Goal: Transaction & Acquisition: Purchase product/service

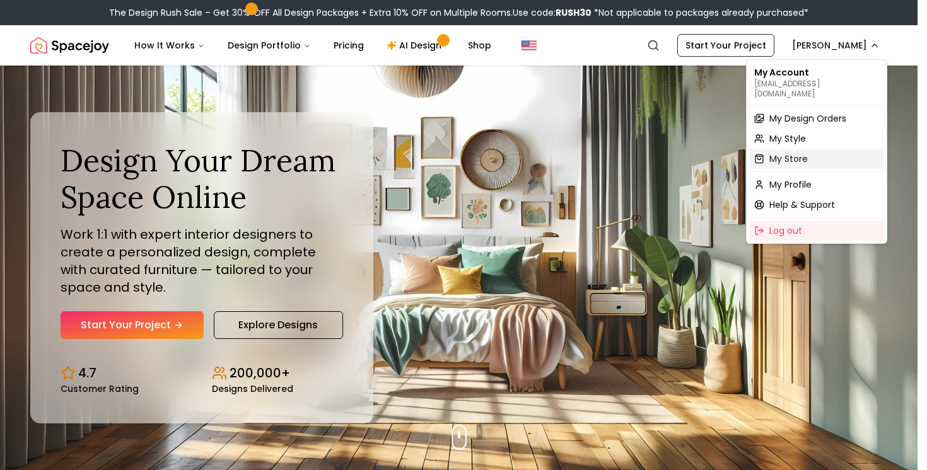
click at [813, 149] on div "My Store" at bounding box center [816, 159] width 135 height 20
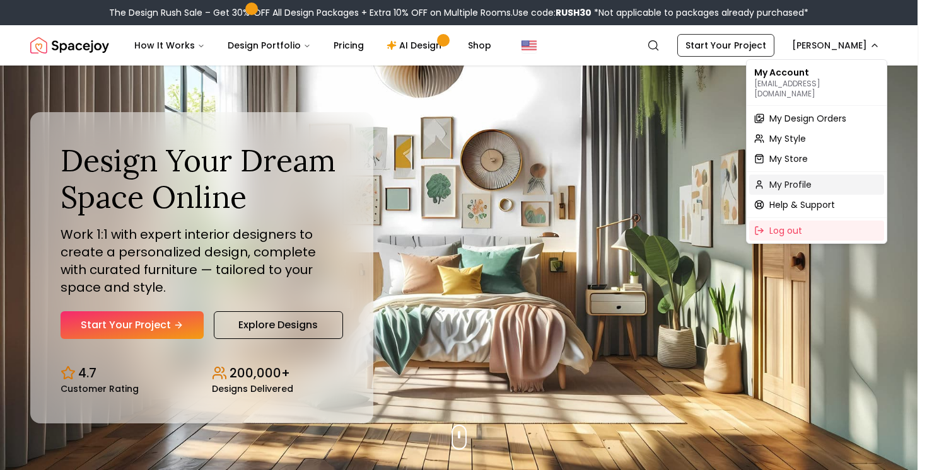
click at [806, 178] on span "My Profile" at bounding box center [790, 184] width 42 height 13
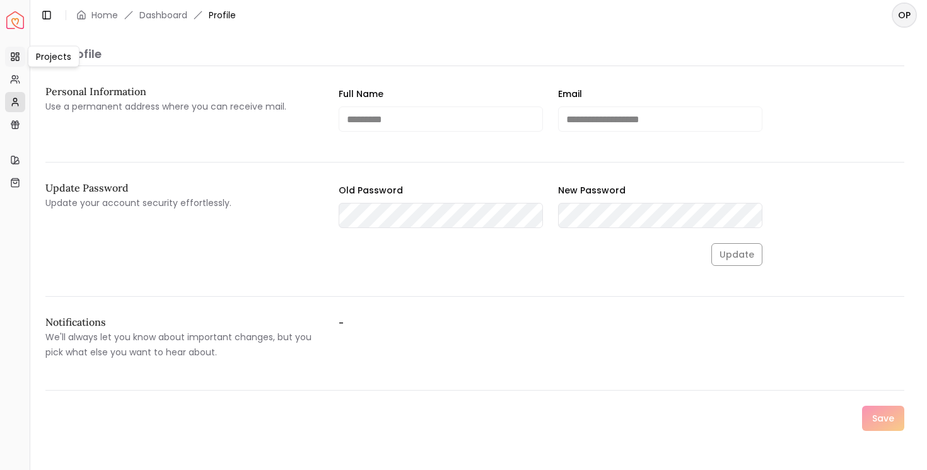
click at [20, 59] on link "Projects" at bounding box center [15, 57] width 20 height 20
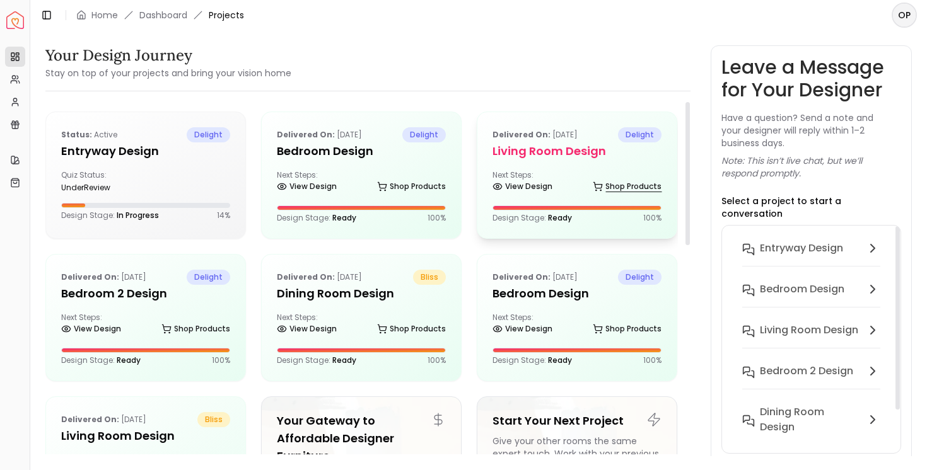
click at [599, 194] on link "Shop Products" at bounding box center [627, 187] width 69 height 18
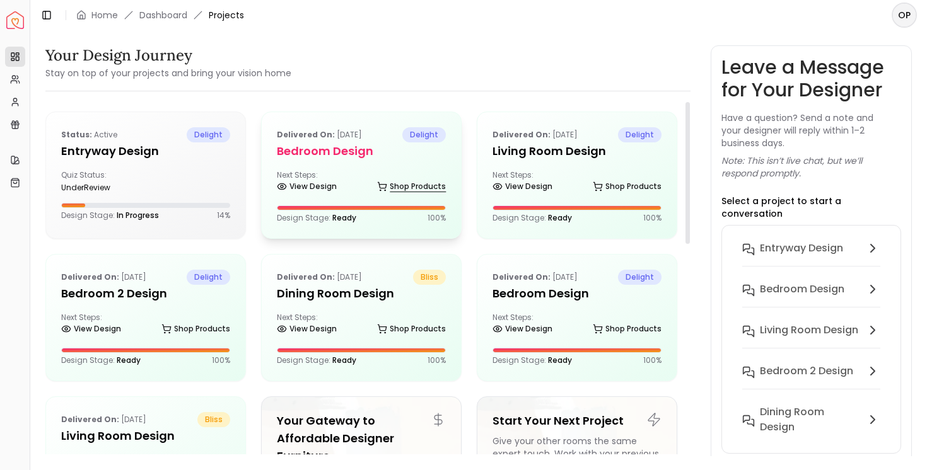
click at [424, 178] on link "Shop Products" at bounding box center [411, 187] width 69 height 18
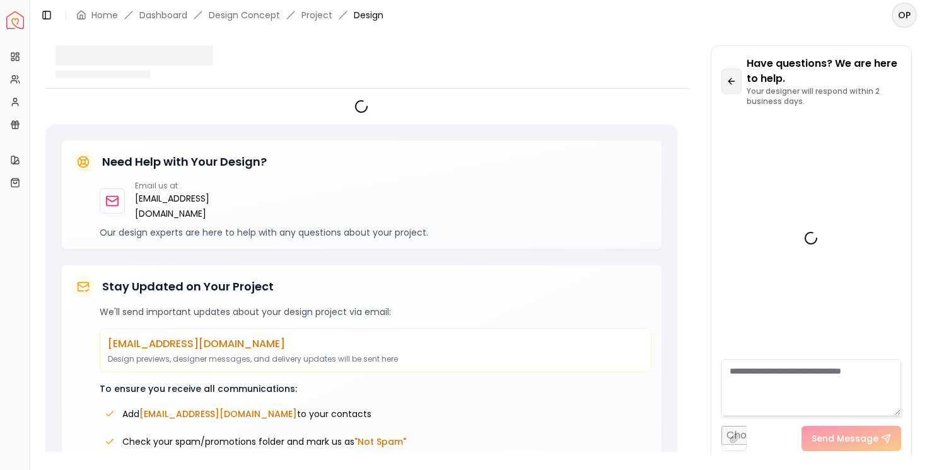
click at [731, 88] on button at bounding box center [731, 81] width 20 height 25
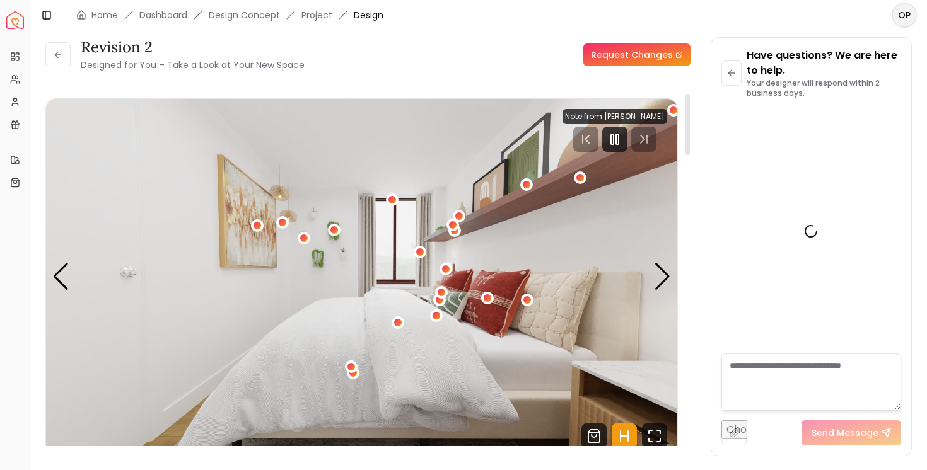
click at [672, 274] on img "1 / 4" at bounding box center [361, 276] width 631 height 355
click at [662, 275] on div "Next slide" at bounding box center [662, 277] width 17 height 28
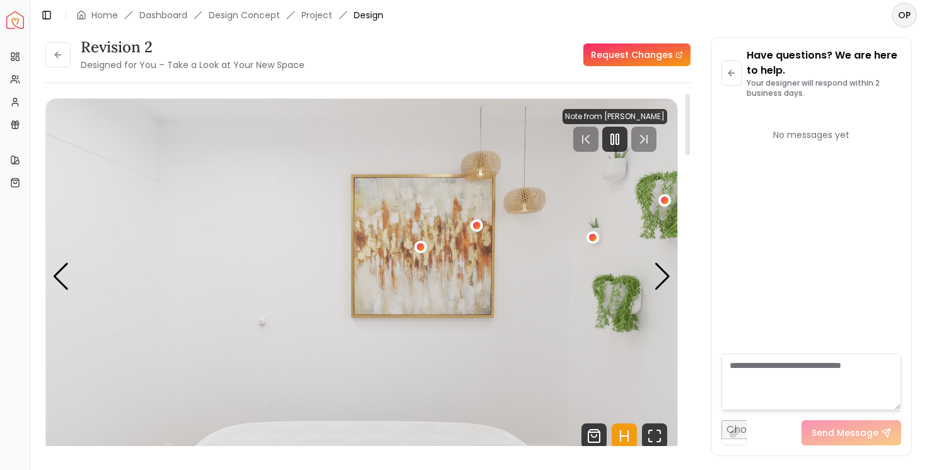
click at [651, 270] on img "2 / 4" at bounding box center [361, 276] width 631 height 355
click at [659, 272] on div "Next slide" at bounding box center [662, 277] width 17 height 28
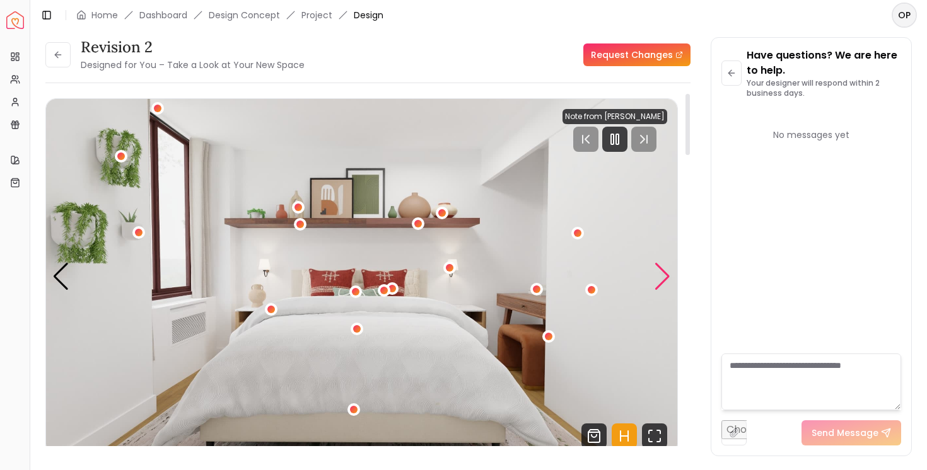
click at [659, 272] on div "Next slide" at bounding box center [662, 277] width 17 height 28
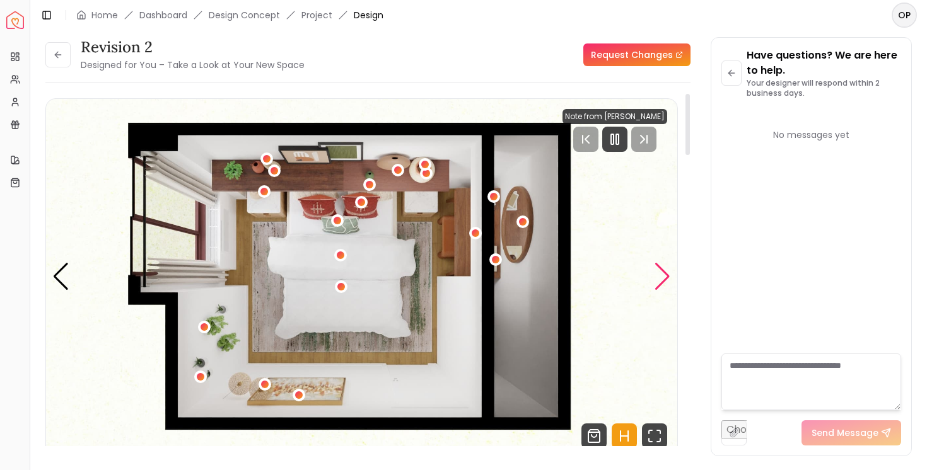
click at [659, 272] on div "Next slide" at bounding box center [662, 277] width 17 height 28
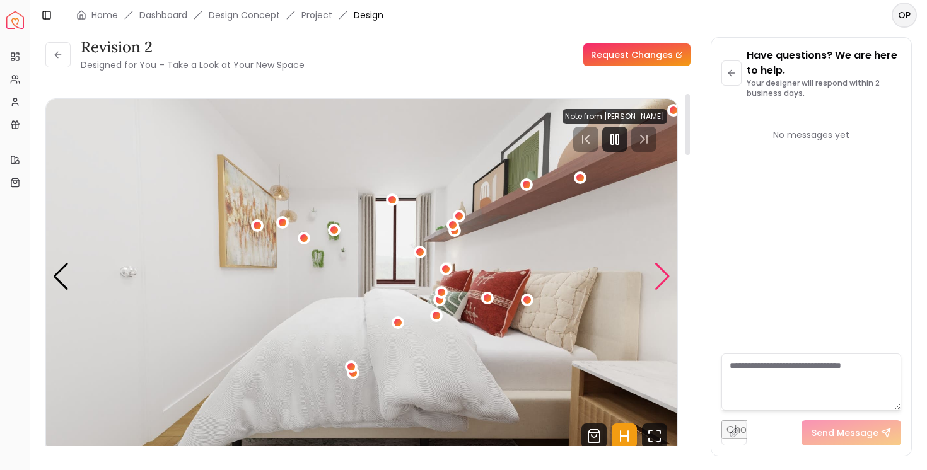
click at [659, 272] on div "Next slide" at bounding box center [662, 277] width 17 height 28
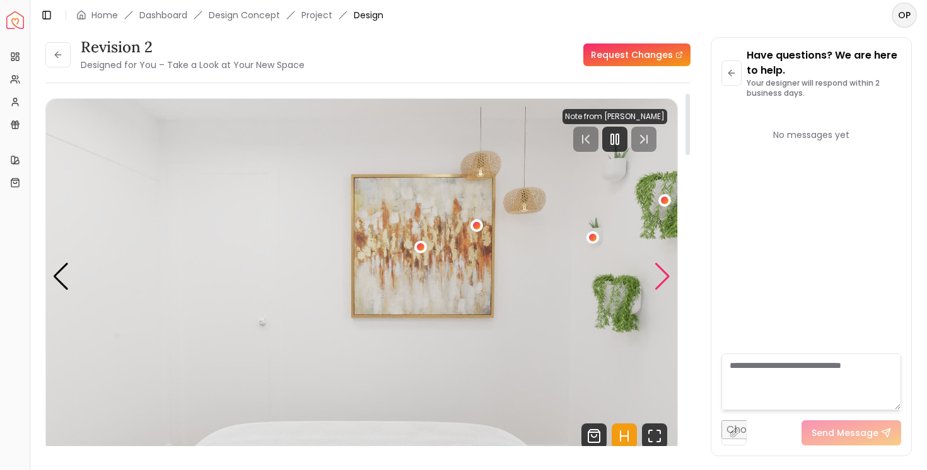
click at [659, 272] on div "Next slide" at bounding box center [662, 277] width 17 height 28
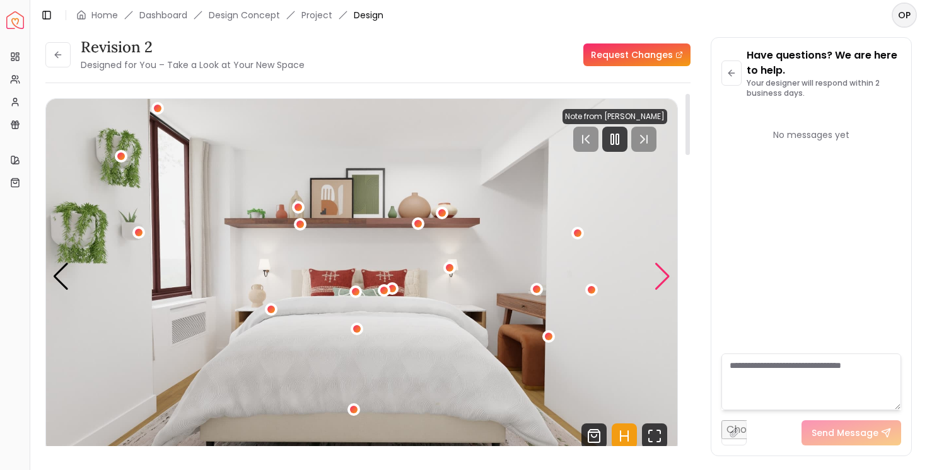
click at [661, 275] on div "Next slide" at bounding box center [662, 277] width 17 height 28
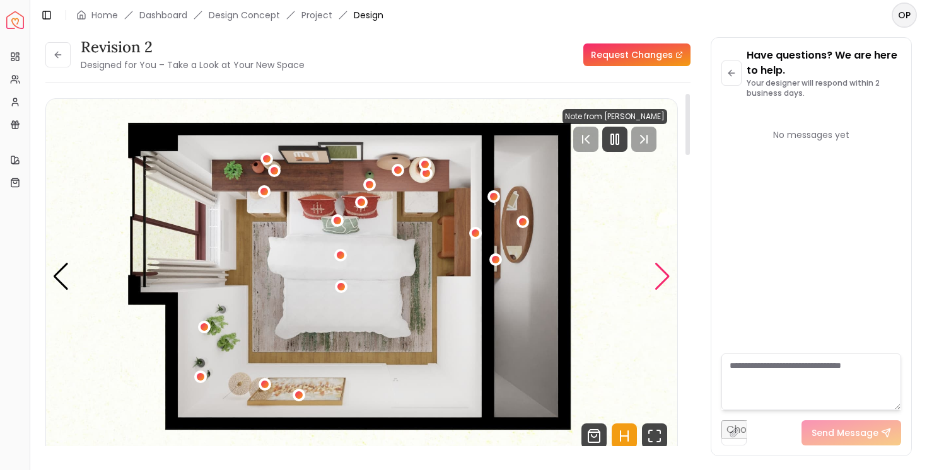
click at [661, 275] on div "Next slide" at bounding box center [662, 277] width 17 height 28
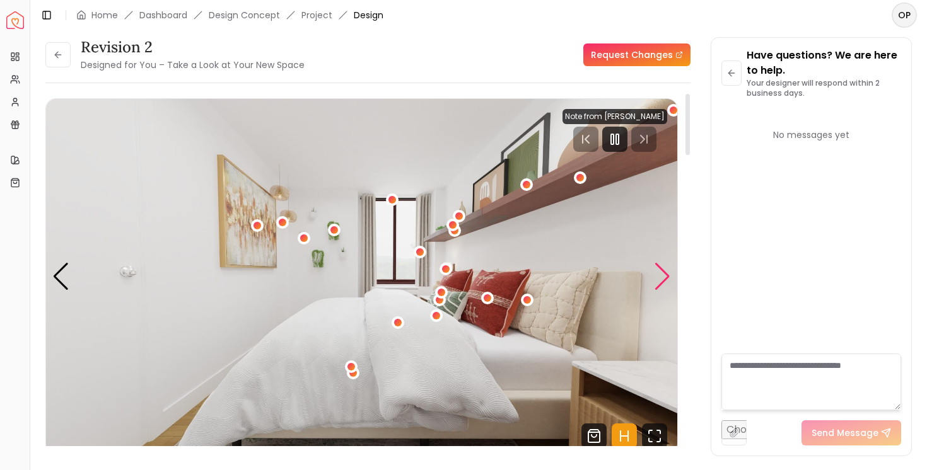
click at [661, 275] on div "Next slide" at bounding box center [662, 277] width 17 height 28
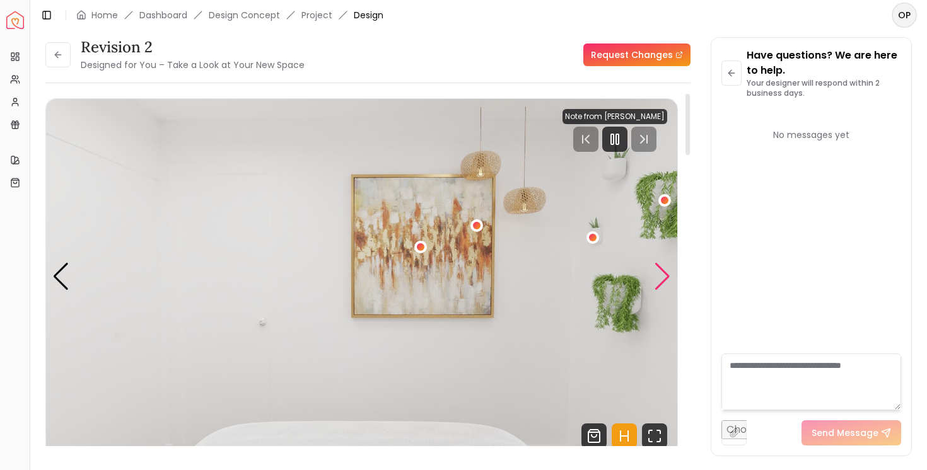
click at [661, 275] on div "Next slide" at bounding box center [662, 277] width 17 height 28
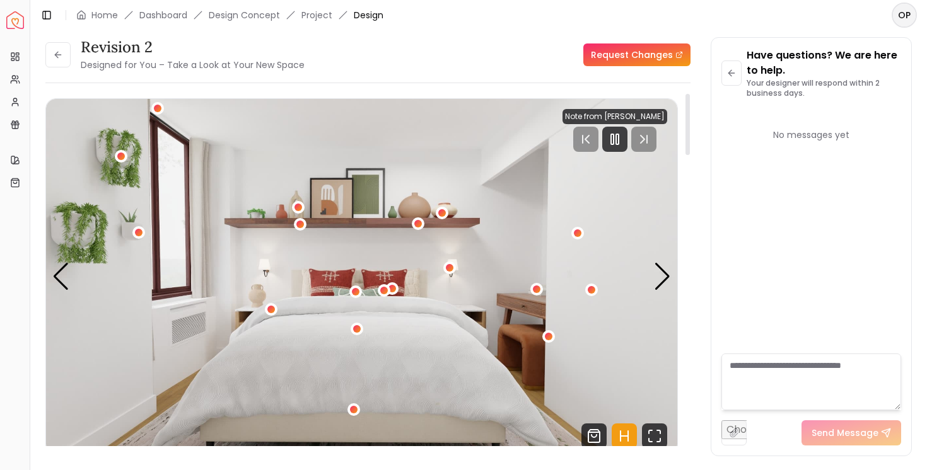
click at [50, 293] on img "3 / 4" at bounding box center [361, 276] width 631 height 355
click at [62, 277] on div "Previous slide" at bounding box center [60, 277] width 17 height 28
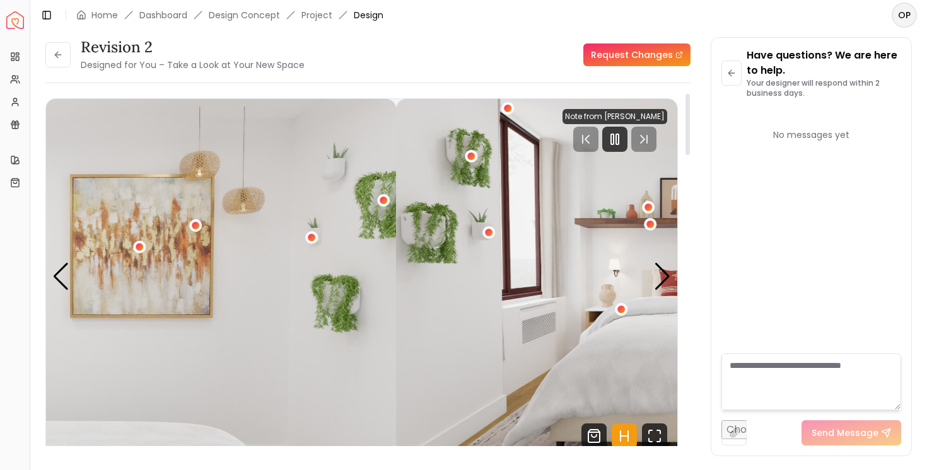
click at [337, 190] on img "2 / 4" at bounding box center [80, 276] width 631 height 355
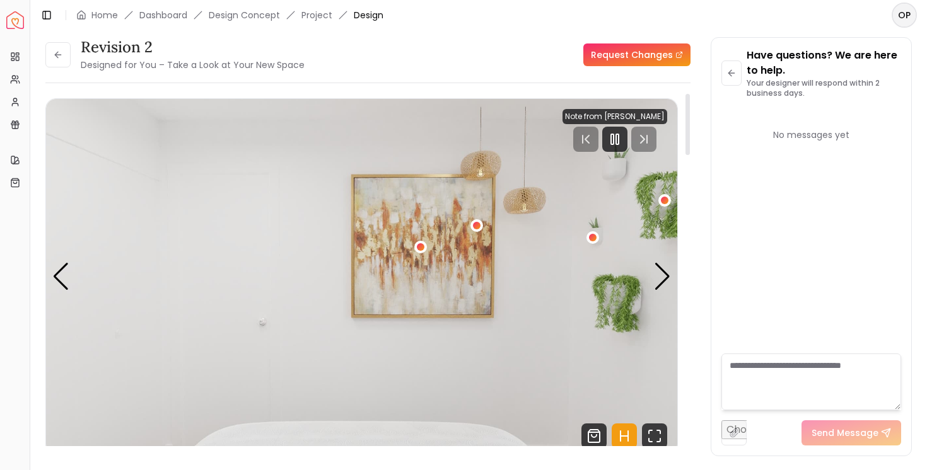
click at [461, 165] on img "2 / 4" at bounding box center [361, 276] width 631 height 355
click at [479, 221] on div "2 / 4" at bounding box center [476, 226] width 16 height 16
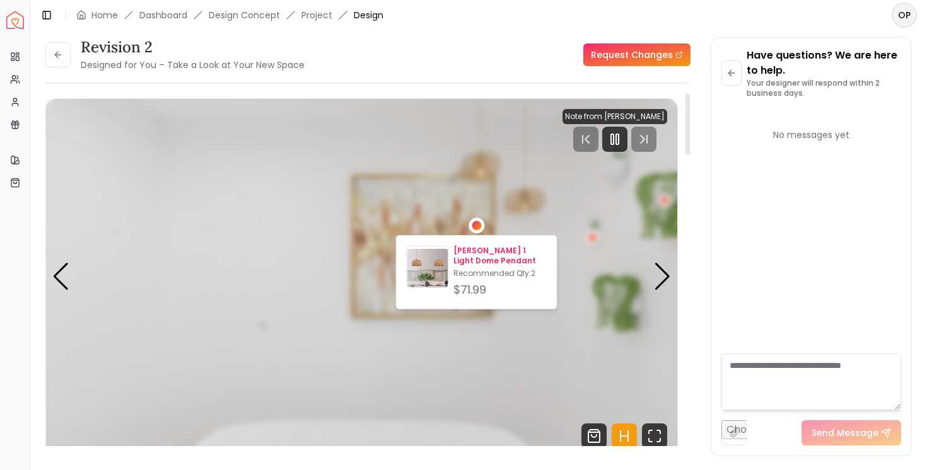
click at [492, 267] on div "[PERSON_NAME] 1 Light Dome Pendant Recommended Qty: 2 $71.99" at bounding box center [499, 272] width 93 height 53
